Goal: Task Accomplishment & Management: Use online tool/utility

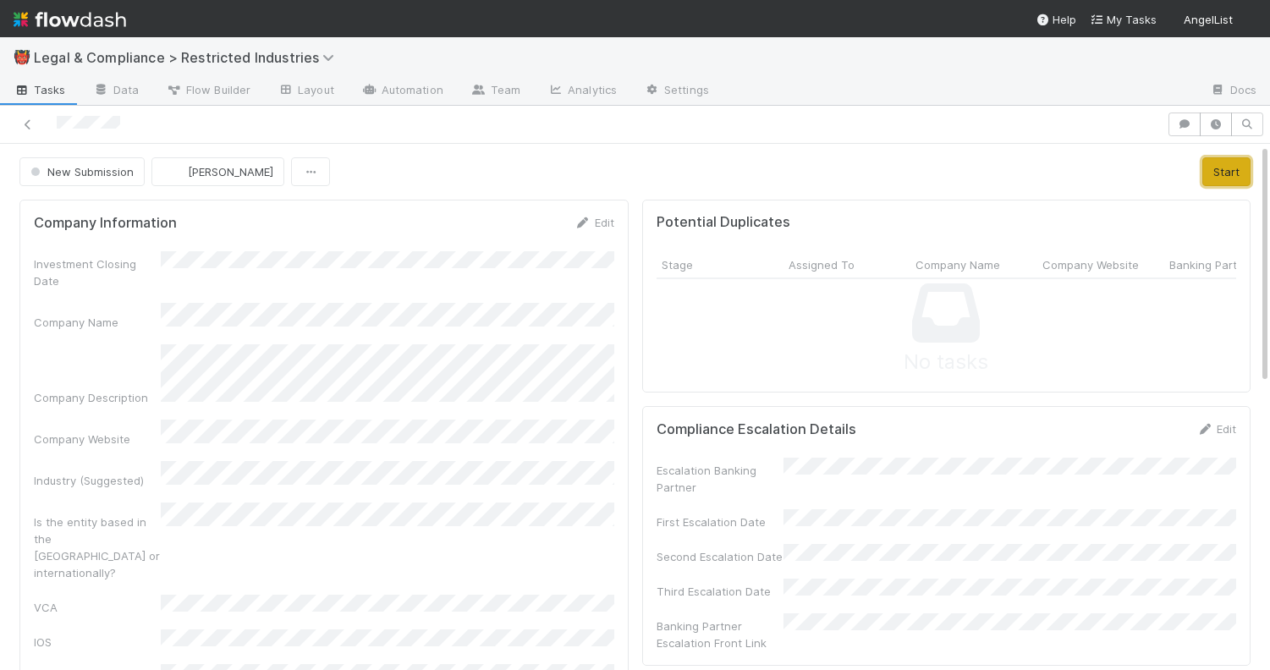
click at [1226, 173] on button "Start" at bounding box center [1226, 171] width 48 height 29
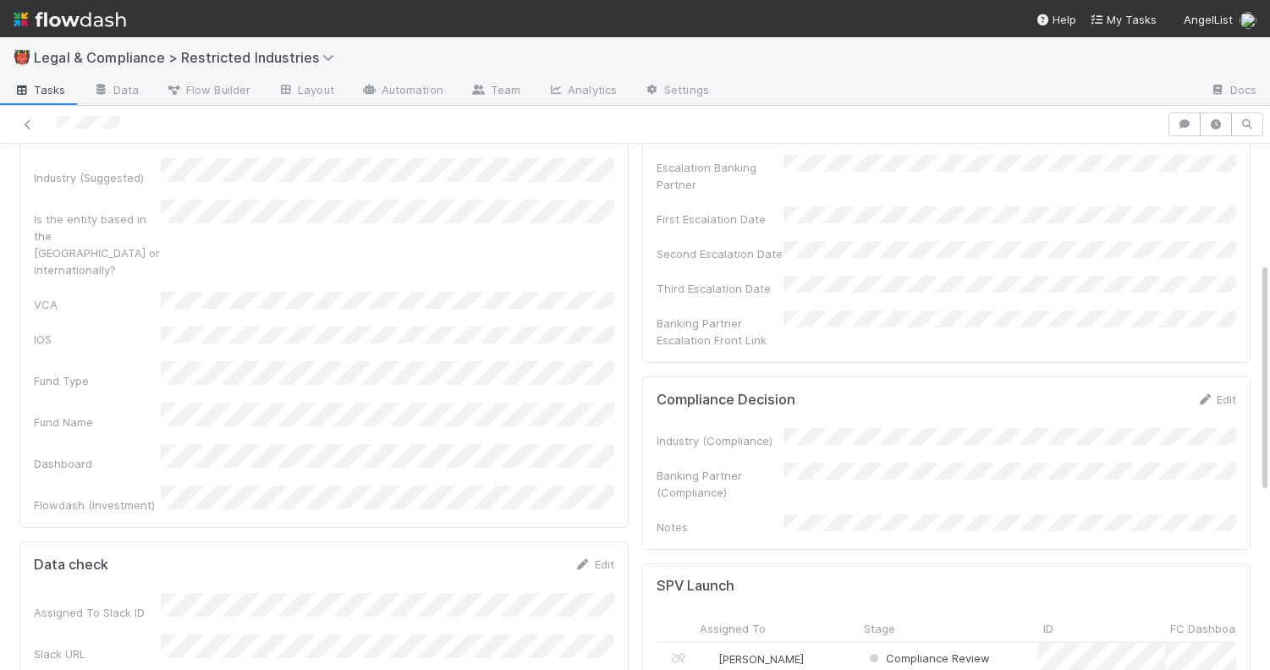
scroll to position [371, 0]
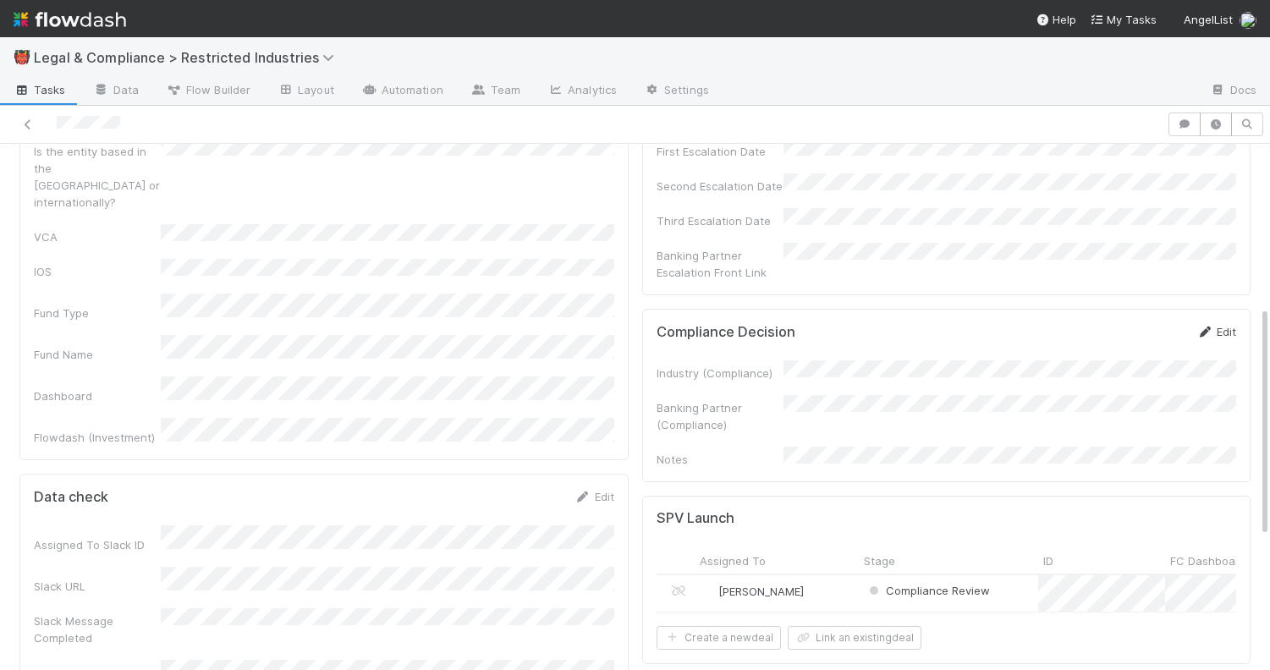
click at [1217, 325] on link "Edit" at bounding box center [1216, 332] width 40 height 14
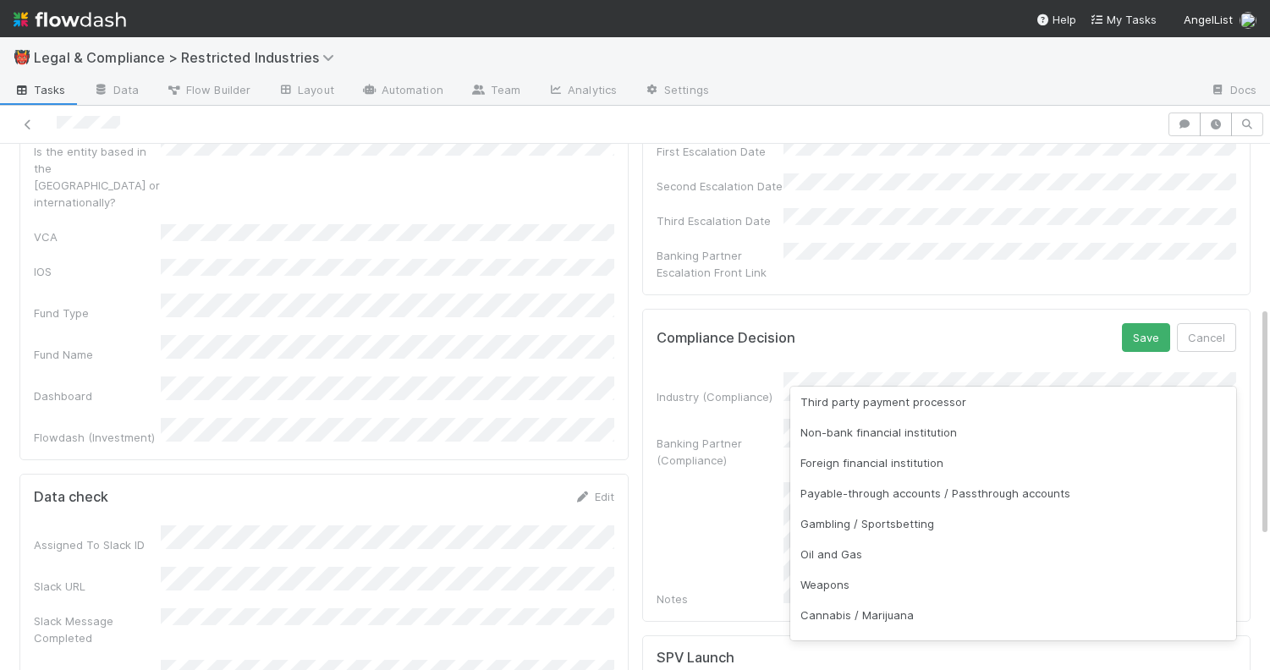
scroll to position [248, 0]
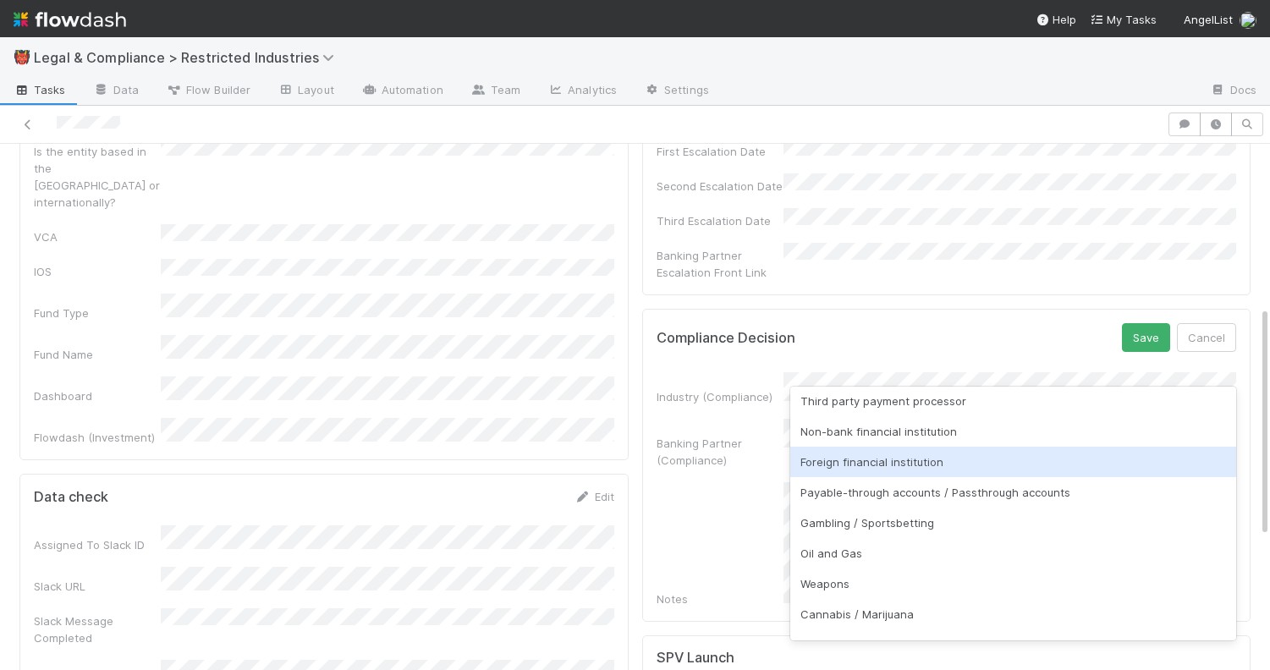
click at [982, 470] on div "Foreign financial institution" at bounding box center [1013, 462] width 447 height 30
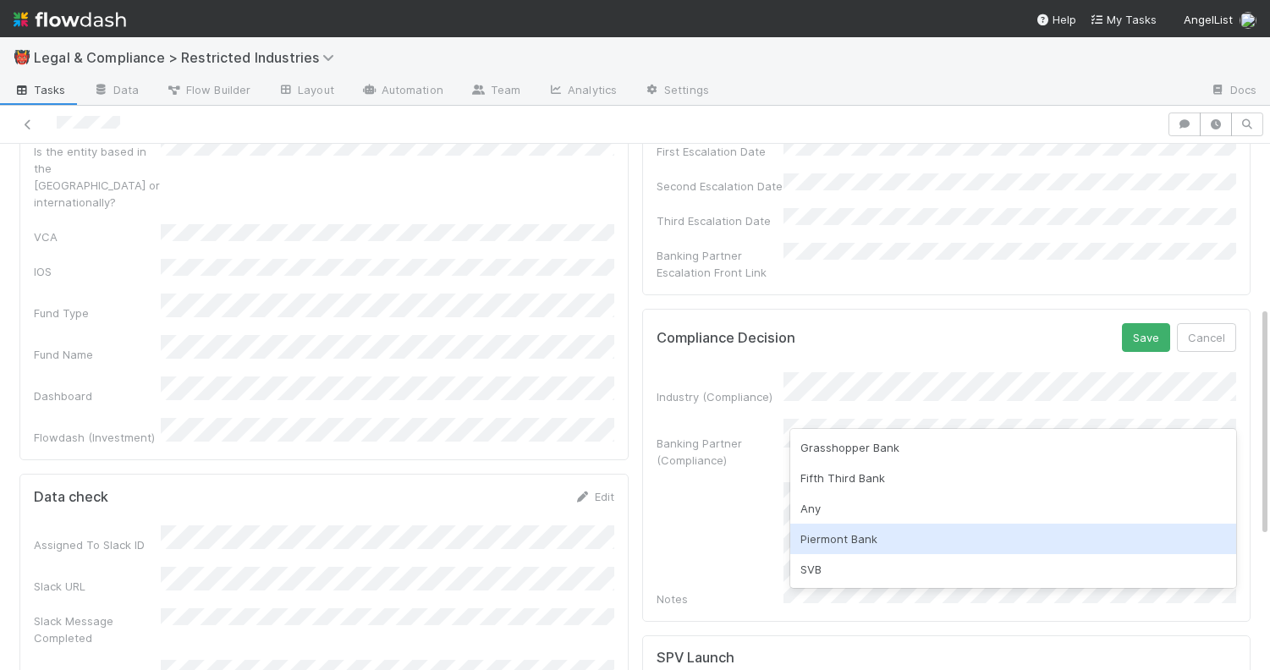
click at [952, 531] on div "Piermont Bank" at bounding box center [1013, 539] width 447 height 30
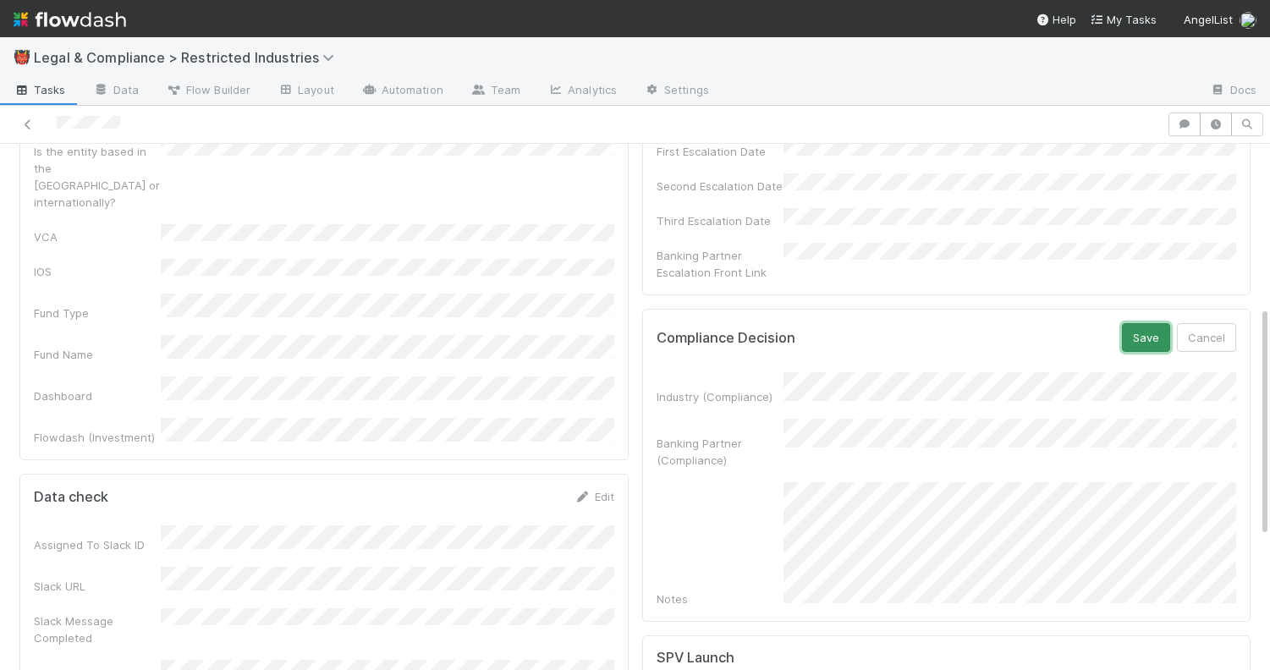
click at [1140, 323] on button "Save" at bounding box center [1146, 337] width 48 height 29
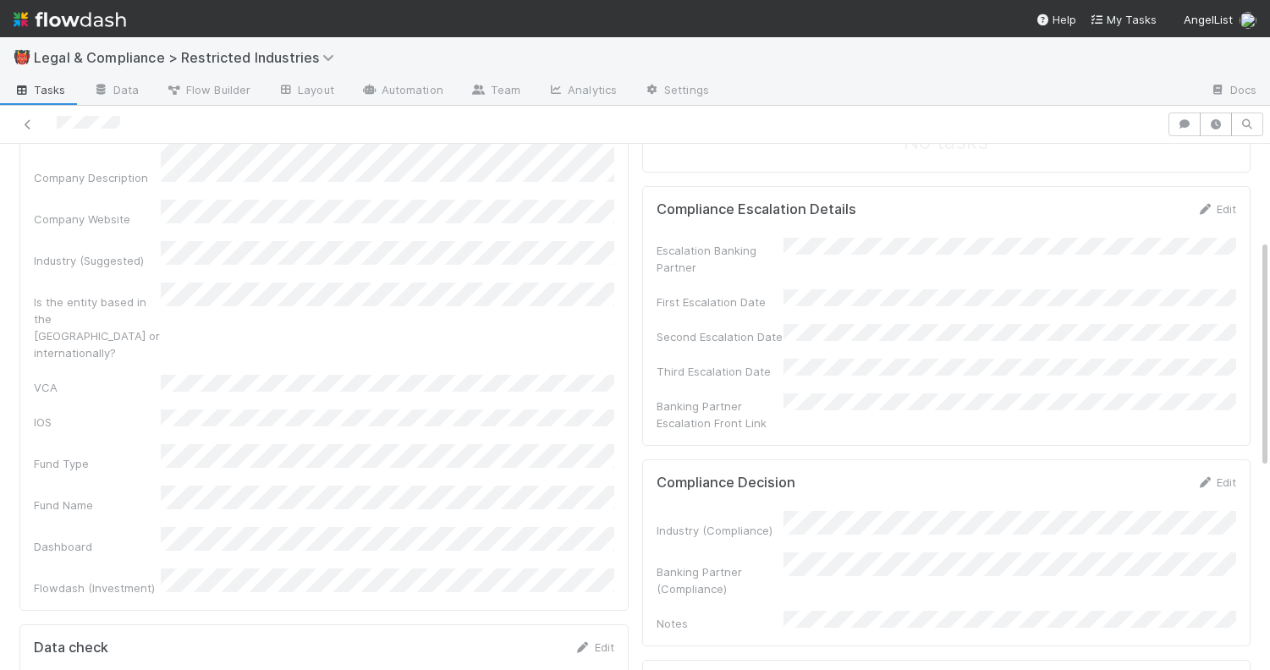
scroll to position [0, 0]
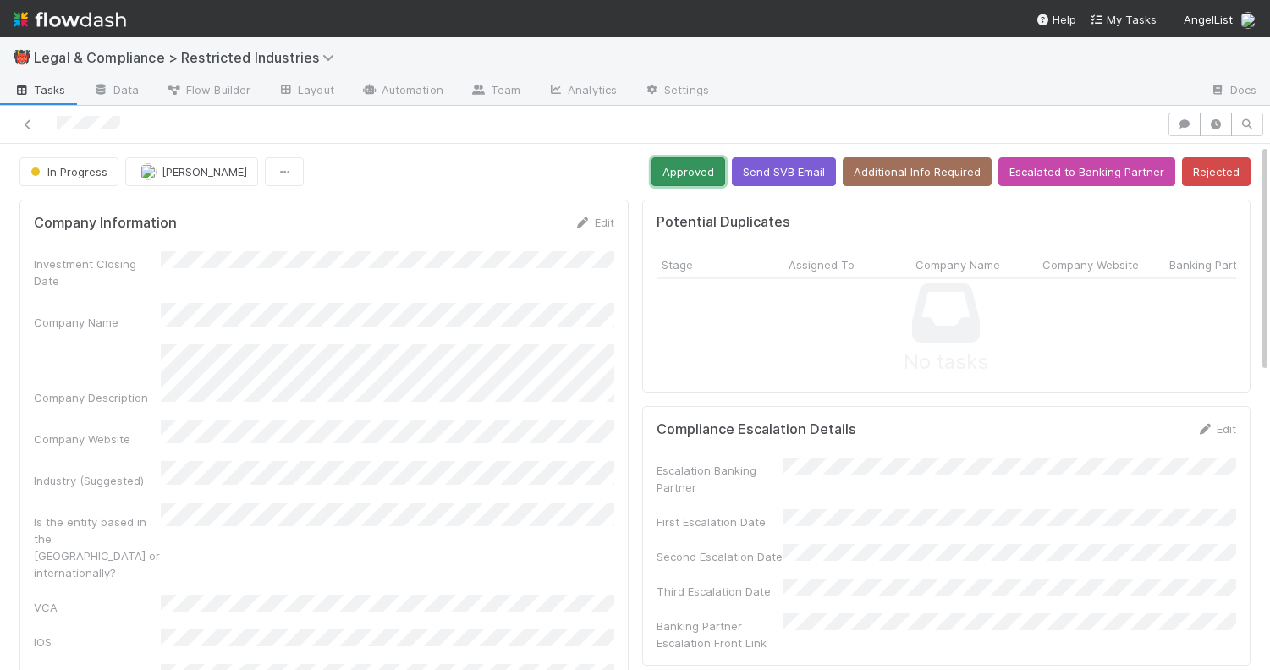
click at [697, 176] on button "Approved" at bounding box center [688, 171] width 74 height 29
